Goal: Information Seeking & Learning: Understand process/instructions

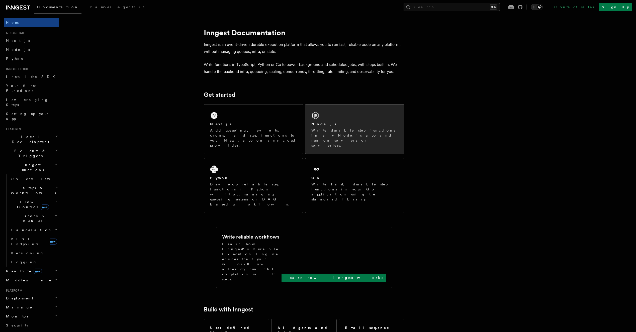
click at [354, 119] on div "Node.js Write durable step functions in any Node.js app and run on servers or s…" at bounding box center [354, 128] width 99 height 49
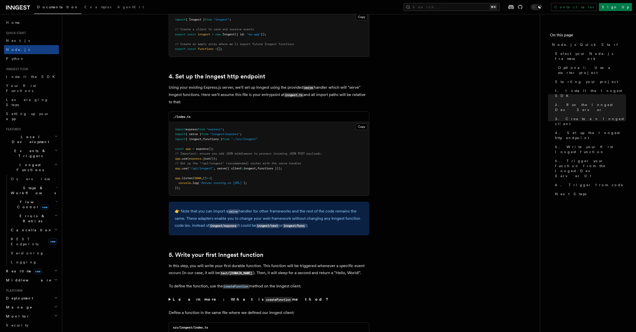
scroll to position [751, 0]
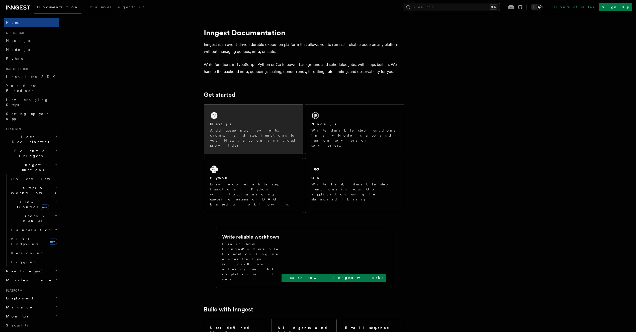
click at [265, 127] on div "Next.js Add queueing, events, crons, and step functions to your Next app on any…" at bounding box center [253, 134] width 87 height 26
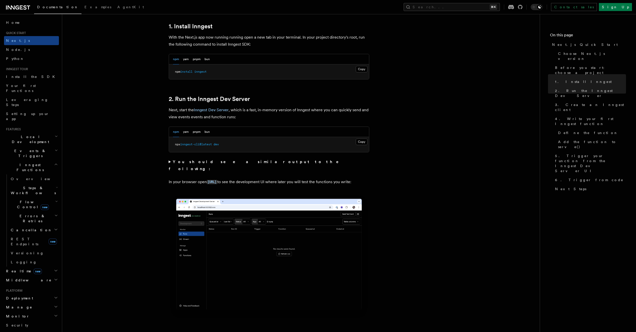
scroll to position [247, 0]
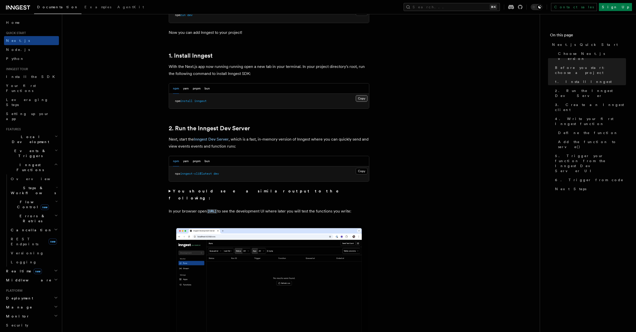
click at [362, 99] on button "Copy Copied" at bounding box center [361, 98] width 12 height 7
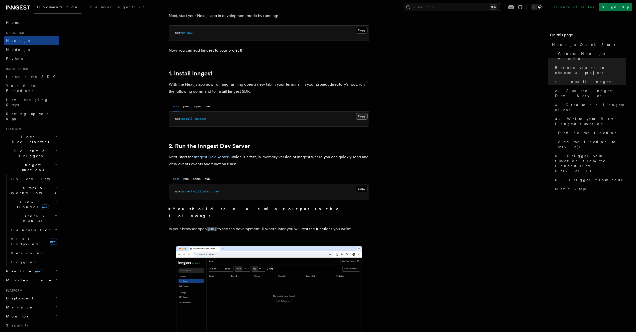
scroll to position [181, 0]
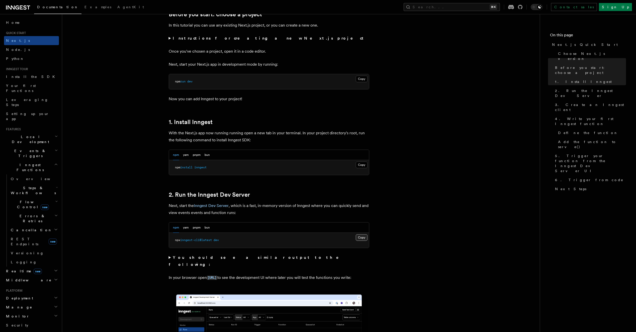
click at [362, 237] on button "Copy Copied" at bounding box center [361, 237] width 12 height 7
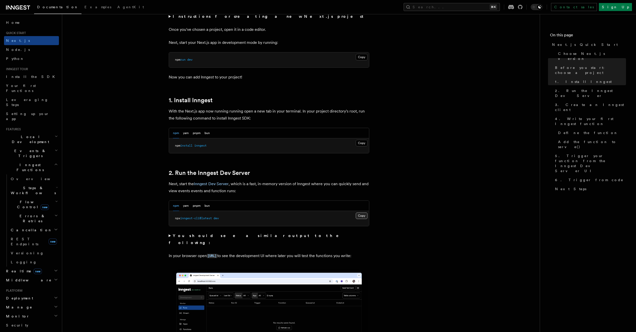
scroll to position [212, 0]
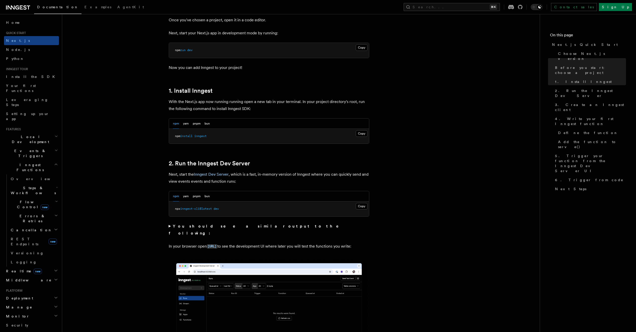
click at [169, 226] on summary "You should see a similar output to the following:" at bounding box center [269, 230] width 200 height 14
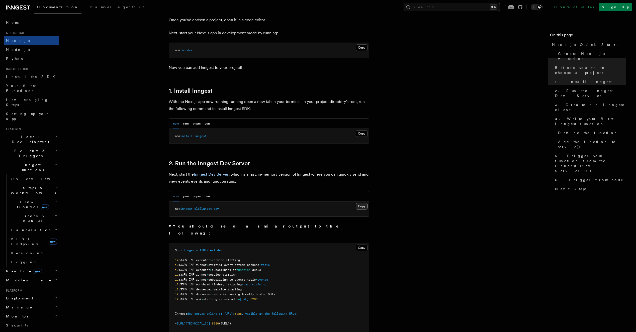
click at [359, 207] on button "Copy Copied" at bounding box center [361, 206] width 12 height 7
click at [205, 197] on button "bun" at bounding box center [206, 196] width 5 height 10
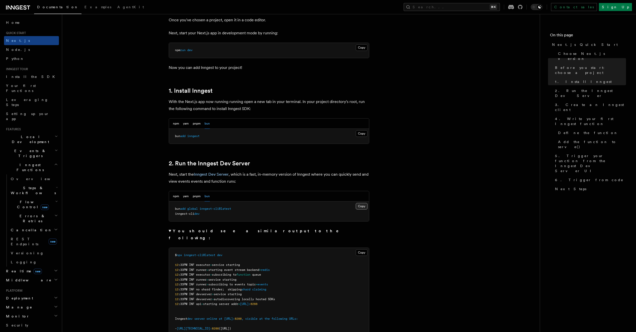
click at [360, 205] on button "Copy Copied" at bounding box center [361, 206] width 12 height 7
click at [362, 207] on button "Copy Copied" at bounding box center [361, 206] width 12 height 7
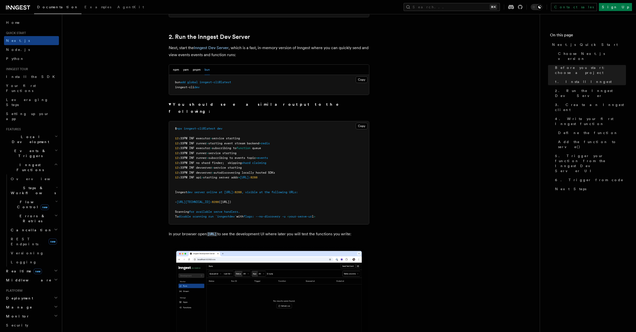
scroll to position [362, 0]
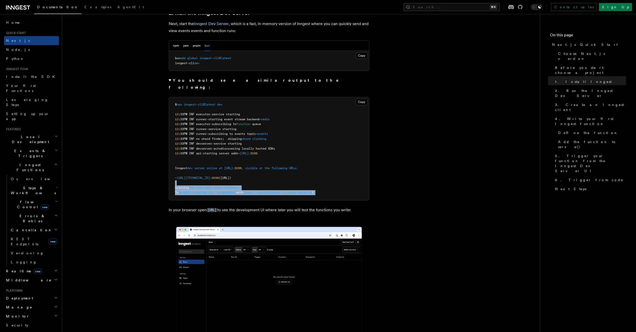
drag, startPoint x: 345, startPoint y: 186, endPoint x: 286, endPoint y: 173, distance: 59.7
click at [286, 173] on pre "$ npx inngest-cli@latest dev 12 :33PM INF executor > service starting 12 :33PM …" at bounding box center [269, 148] width 200 height 103
click at [362, 99] on button "Copy Copied" at bounding box center [361, 102] width 12 height 7
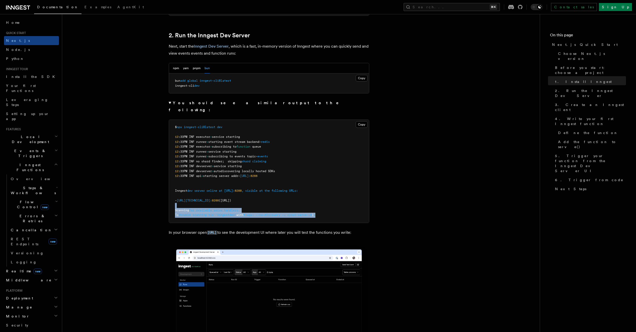
scroll to position [332, 0]
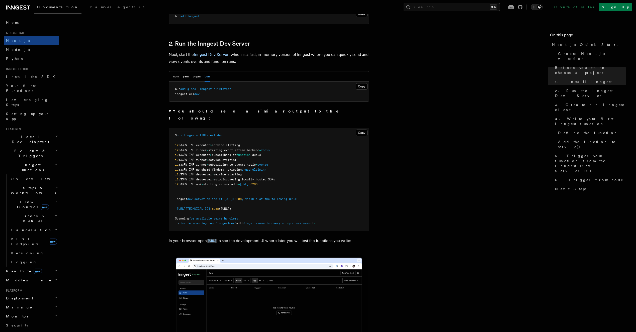
click at [285, 96] on pre "bun add global inngest-cli@latest inngest-cli dev" at bounding box center [269, 92] width 200 height 20
click at [357, 87] on button "Copy Copied" at bounding box center [361, 86] width 12 height 7
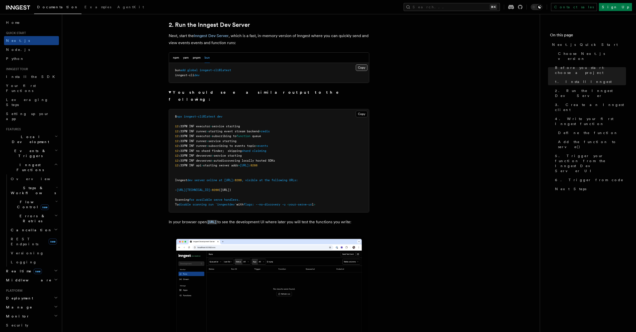
scroll to position [398, 0]
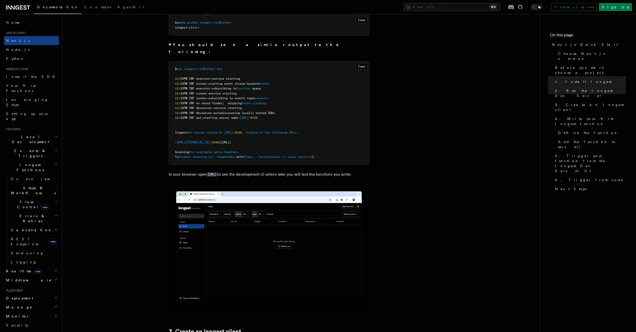
click at [324, 247] on img at bounding box center [269, 249] width 200 height 126
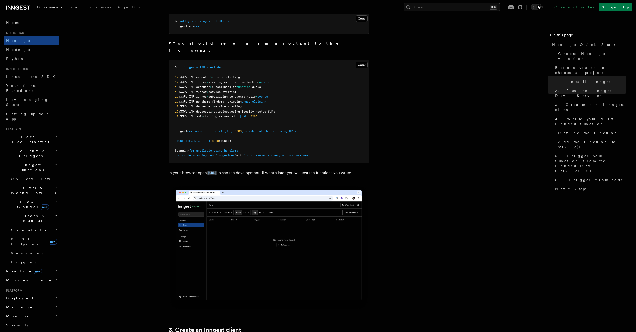
scroll to position [364, 0]
